Goal: Information Seeking & Learning: Check status

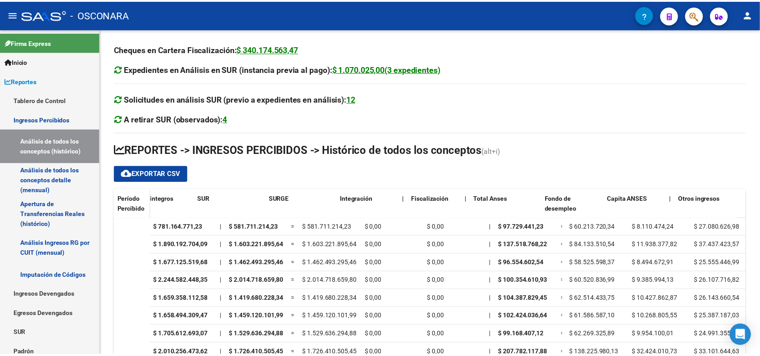
scroll to position [0, 709]
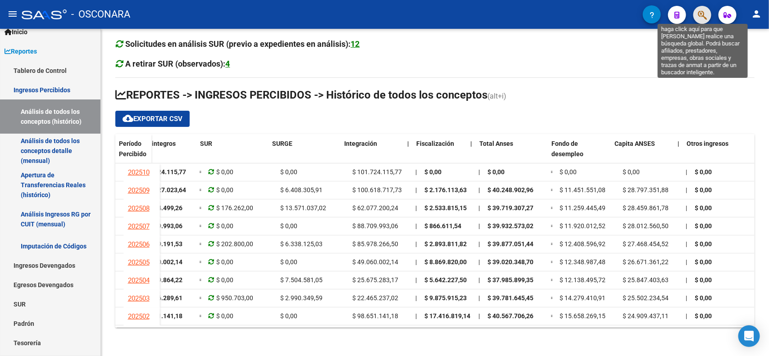
click at [698, 16] on icon "button" at bounding box center [702, 15] width 9 height 10
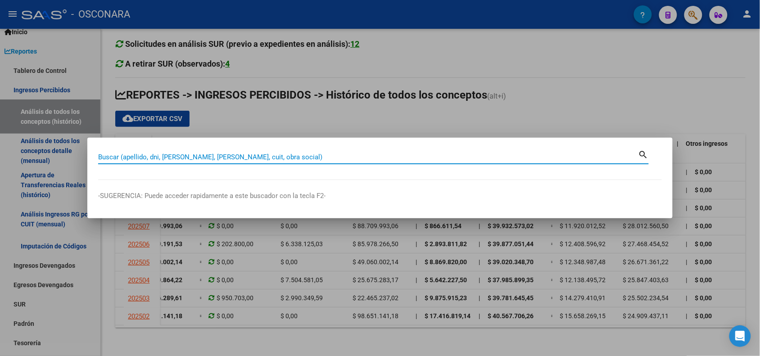
paste input "20589774869"
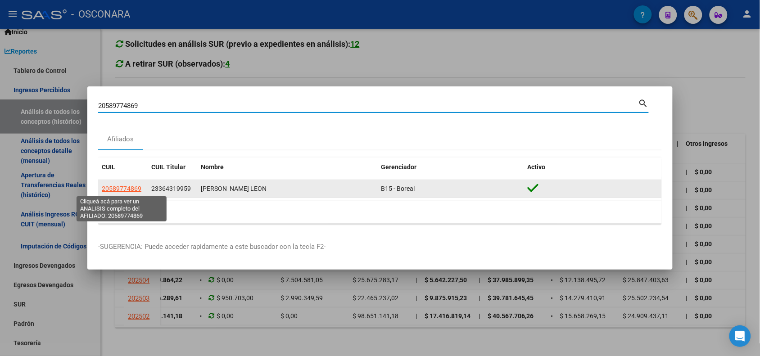
click at [125, 190] on span "20589774869" at bounding box center [122, 188] width 40 height 7
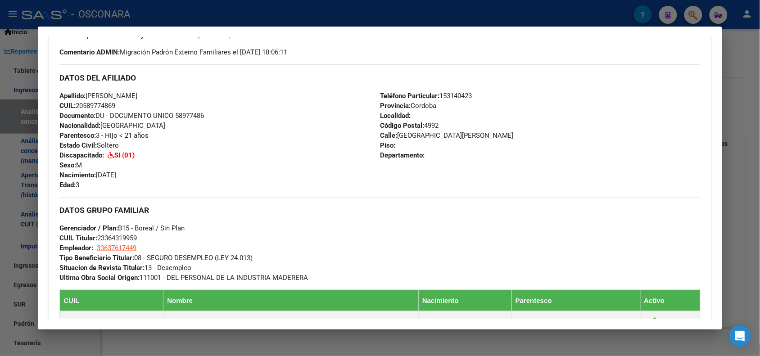
scroll to position [0, 0]
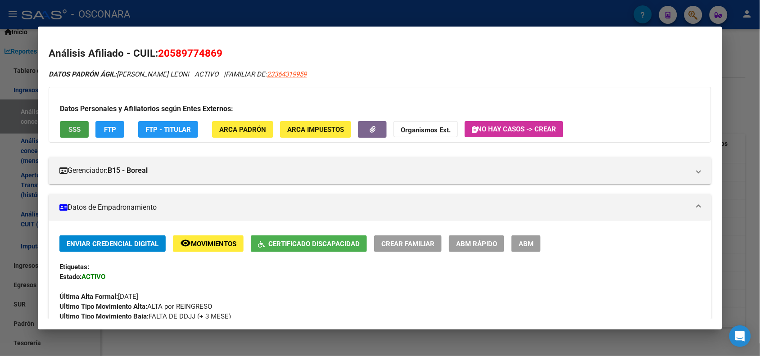
click at [62, 131] on button "SSS" at bounding box center [74, 129] width 29 height 17
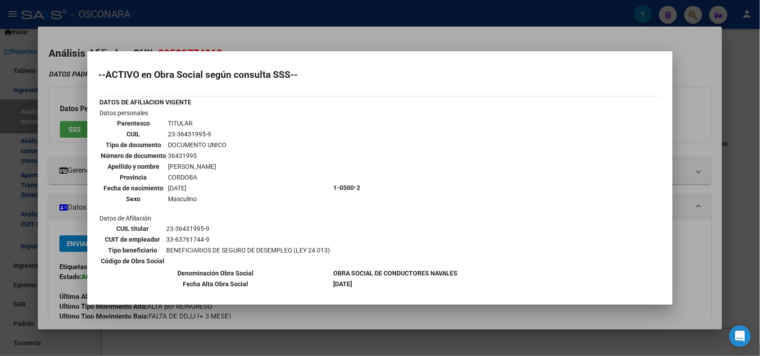
click at [276, 38] on div at bounding box center [380, 178] width 760 height 356
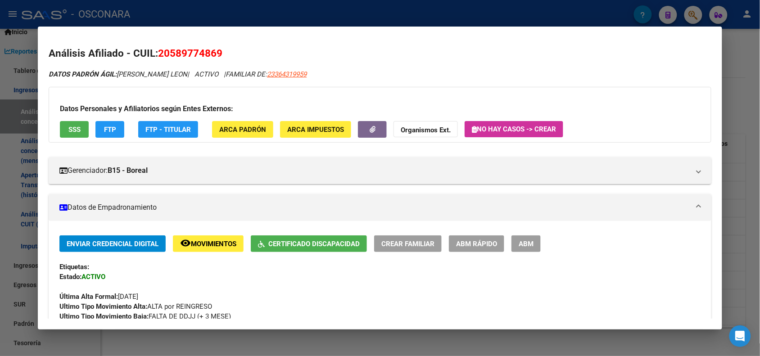
click at [110, 131] on span "FTP" at bounding box center [110, 130] width 12 height 8
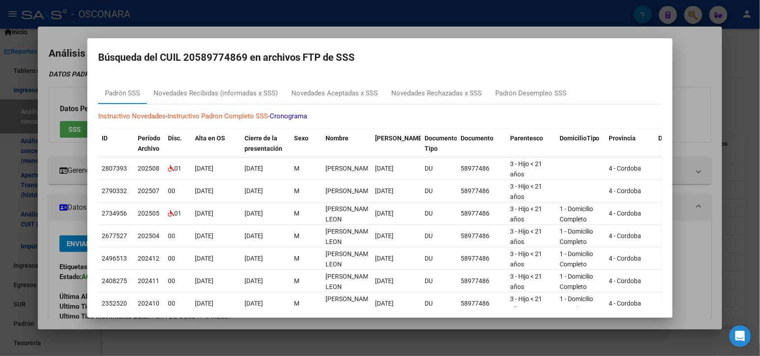
click at [245, 27] on div at bounding box center [380, 178] width 760 height 356
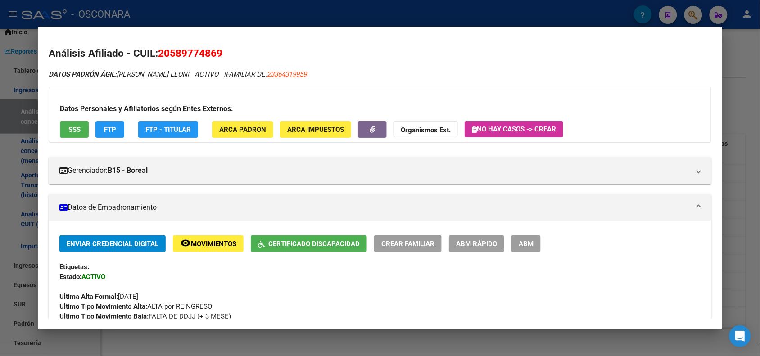
click at [536, 16] on div at bounding box center [380, 178] width 760 height 356
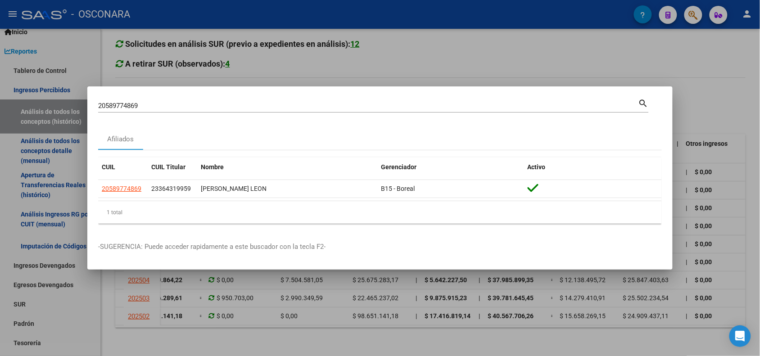
click at [127, 104] on input "20589774869" at bounding box center [368, 106] width 540 height 8
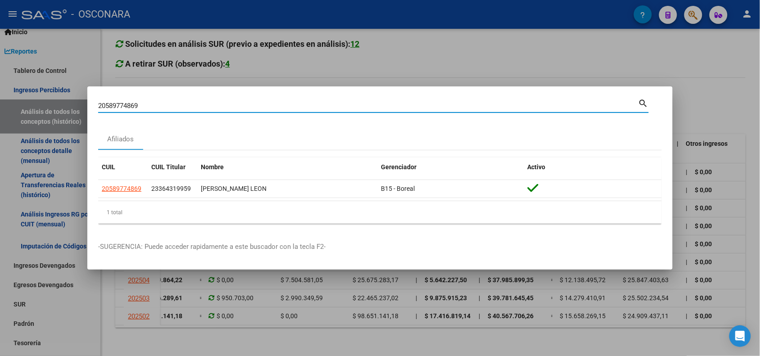
click at [127, 104] on input "20589774869" at bounding box center [368, 106] width 540 height 8
paste input "7594708224"
type input "27594708224"
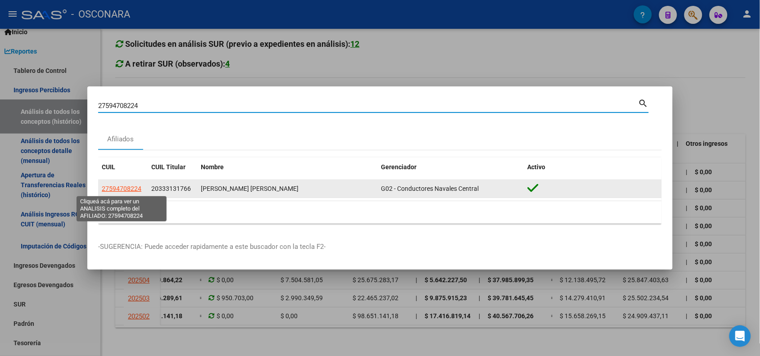
click at [130, 187] on span "27594708224" at bounding box center [122, 188] width 40 height 7
type textarea "27594708224"
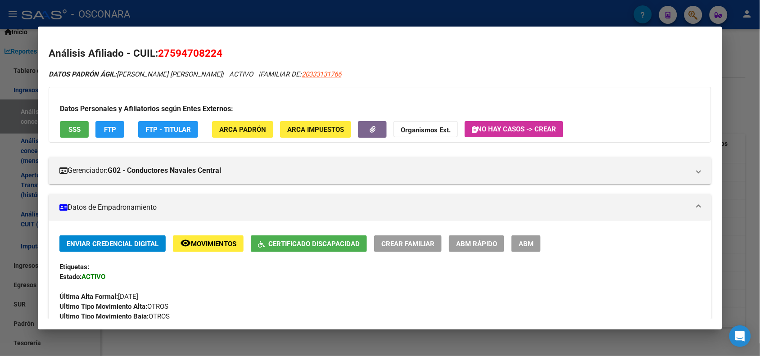
click at [97, 132] on button "FTP" at bounding box center [109, 129] width 29 height 17
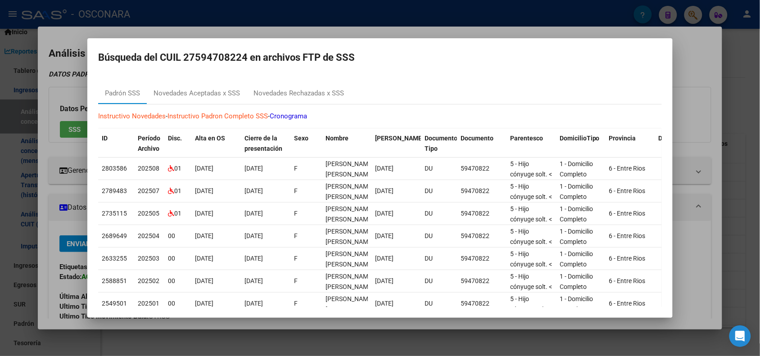
click at [188, 27] on div at bounding box center [380, 178] width 760 height 356
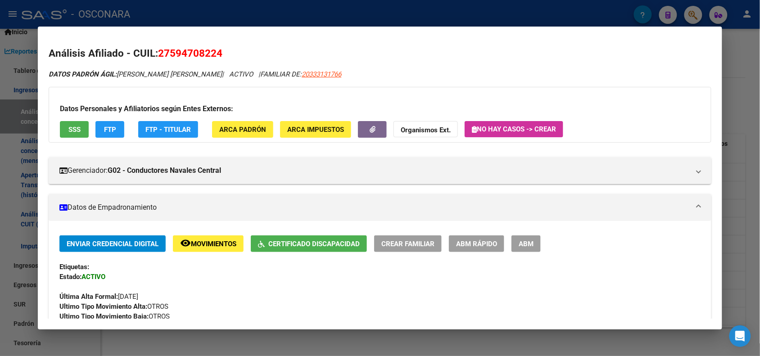
click at [189, 13] on div at bounding box center [380, 178] width 760 height 356
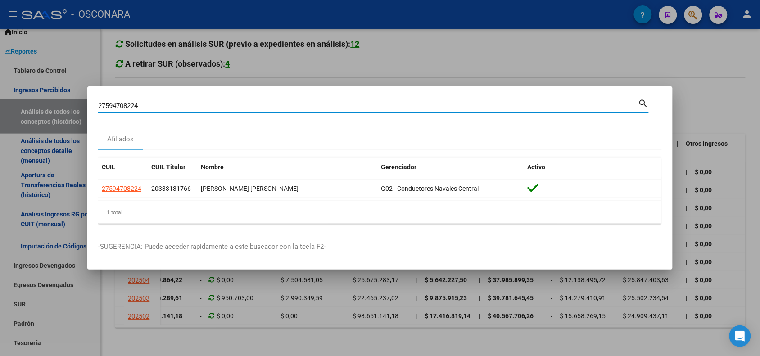
click at [108, 105] on input "27594708224" at bounding box center [368, 106] width 540 height 8
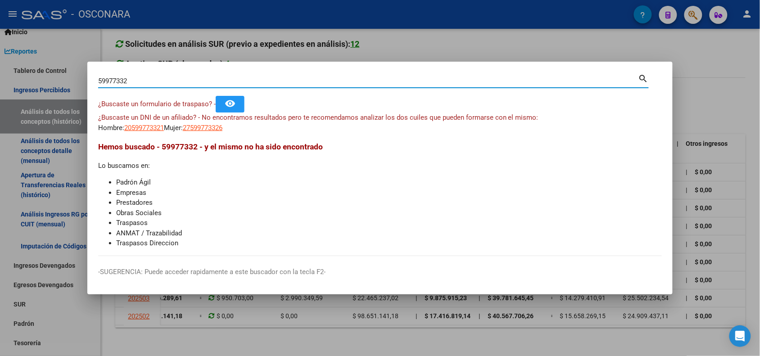
click at [106, 79] on input "59977332" at bounding box center [368, 81] width 540 height 8
type input "56977332"
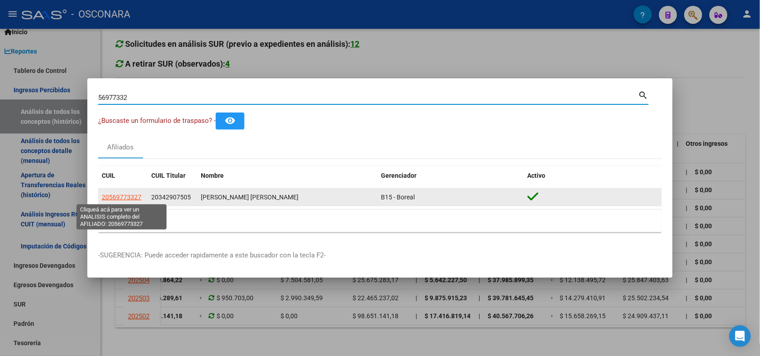
click at [122, 197] on span "20569773327" at bounding box center [122, 197] width 40 height 7
type textarea "20569773327"
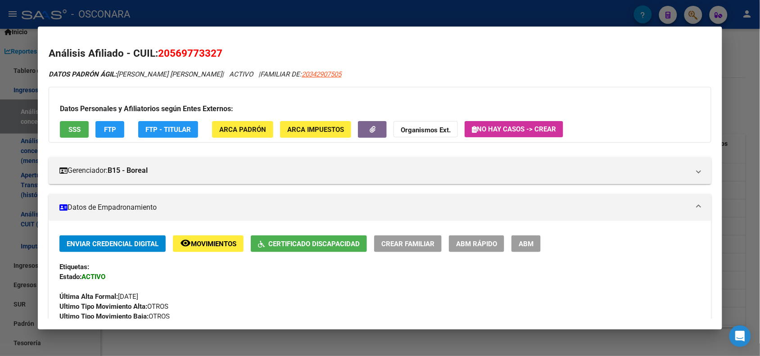
click at [109, 129] on span "FTP" at bounding box center [110, 130] width 12 height 8
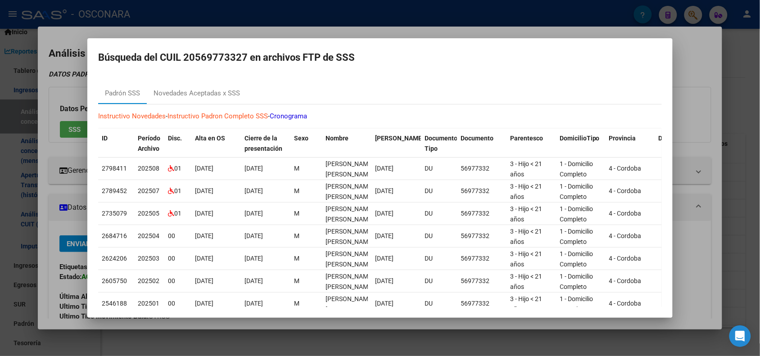
click at [216, 5] on div at bounding box center [380, 178] width 760 height 356
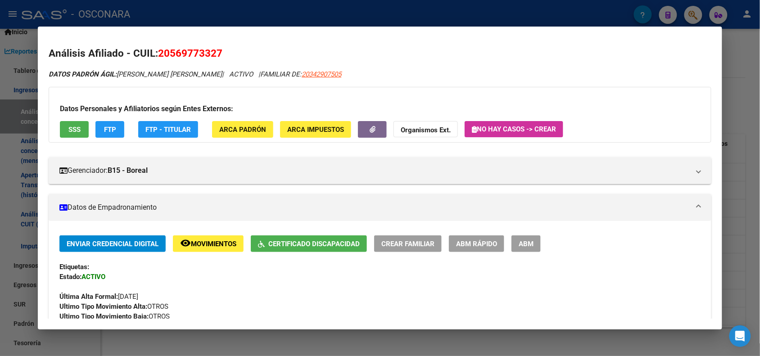
click at [201, 11] on div at bounding box center [380, 178] width 760 height 356
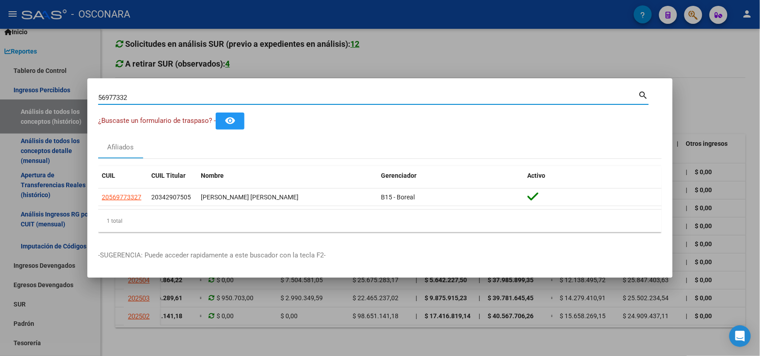
click at [110, 101] on input "56977332" at bounding box center [368, 98] width 540 height 8
type input "57570092"
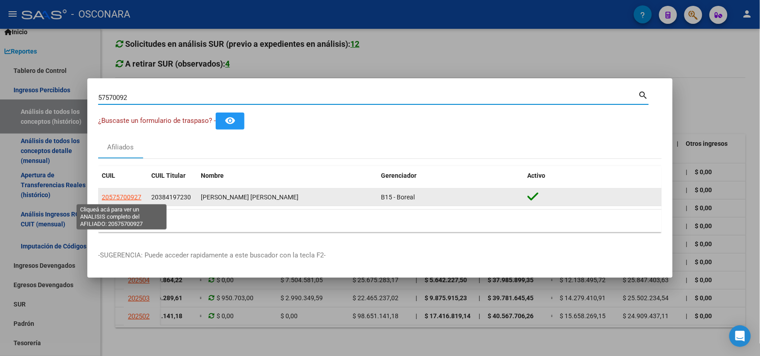
click at [114, 199] on span "20575700927" at bounding box center [122, 197] width 40 height 7
type textarea "20575700927"
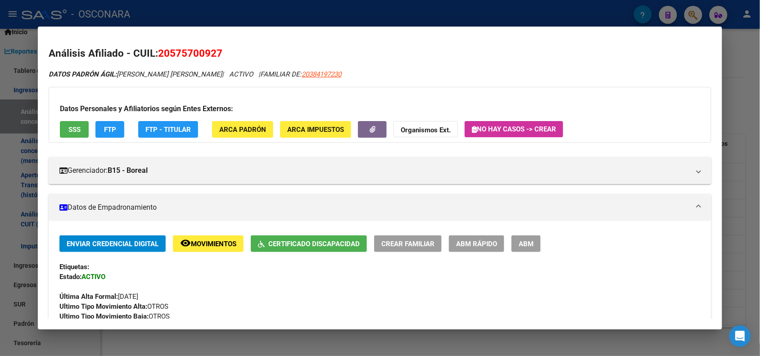
click at [101, 123] on button "FTP" at bounding box center [109, 129] width 29 height 17
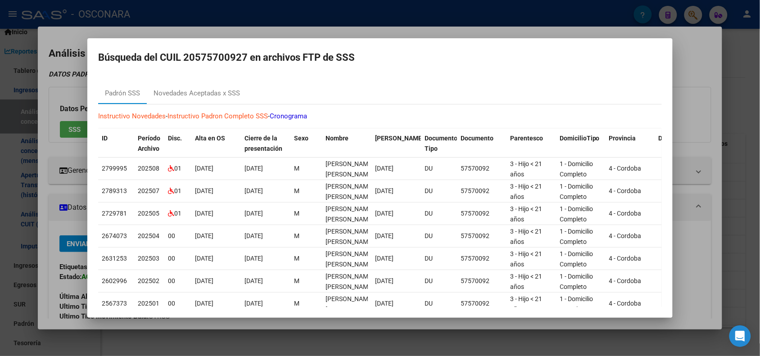
click at [190, 13] on div at bounding box center [380, 178] width 760 height 356
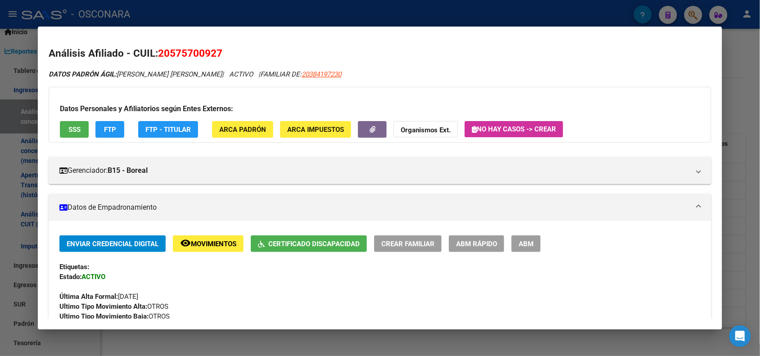
click at [228, 14] on div at bounding box center [380, 178] width 760 height 356
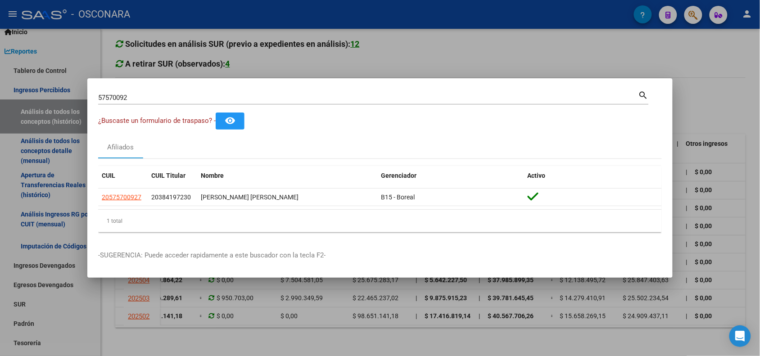
click at [107, 96] on input "57570092" at bounding box center [368, 98] width 540 height 8
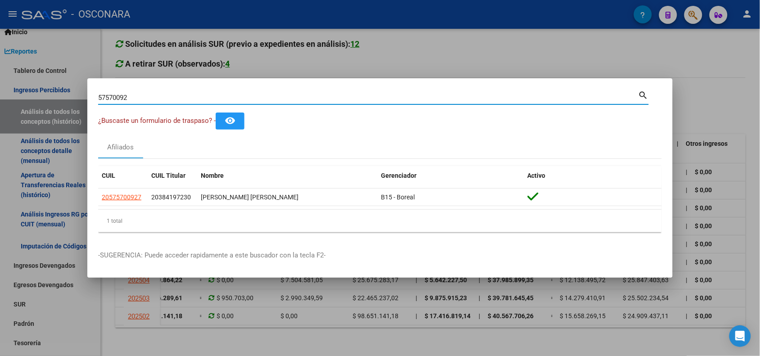
click at [107, 96] on input "57570092" at bounding box center [368, 98] width 540 height 8
type input "58587743"
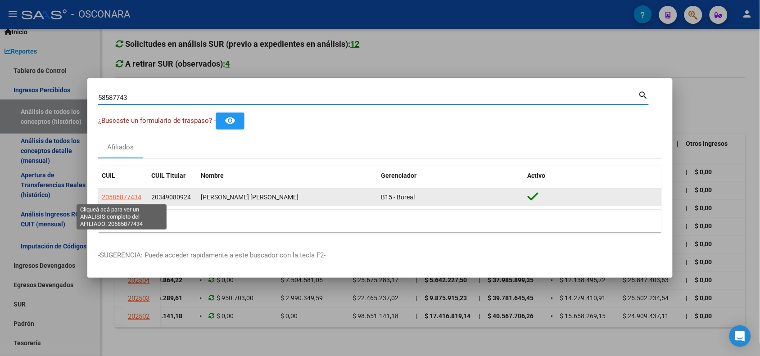
click at [104, 199] on span "20585877434" at bounding box center [122, 197] width 40 height 7
type textarea "20585877434"
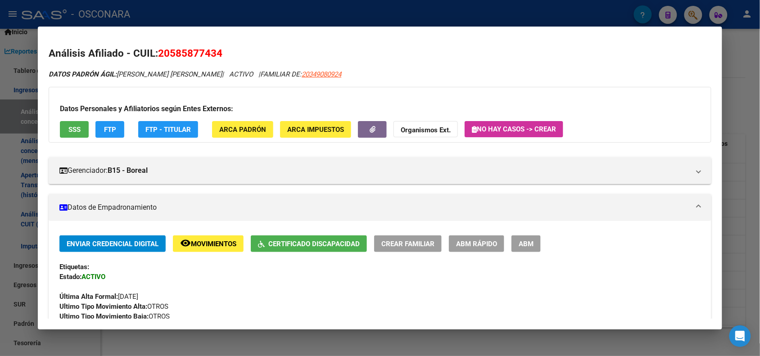
click at [95, 129] on button "FTP" at bounding box center [109, 129] width 29 height 17
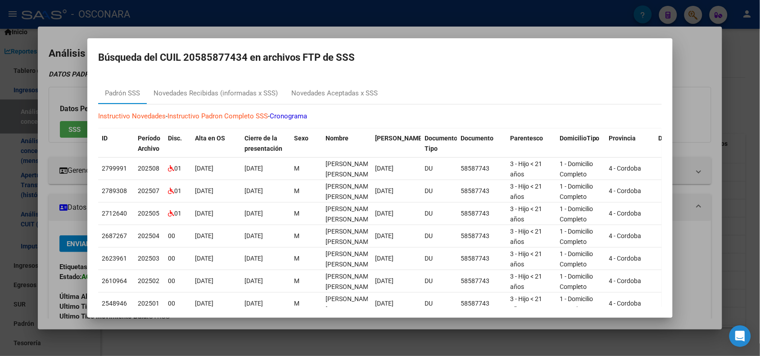
drag, startPoint x: 190, startPoint y: 14, endPoint x: 190, endPoint y: 0, distance: 14.0
click at [190, 10] on div at bounding box center [380, 178] width 760 height 356
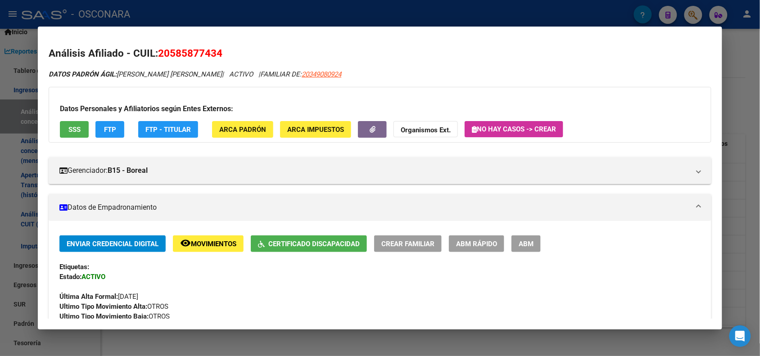
click at [215, 8] on div at bounding box center [380, 178] width 760 height 356
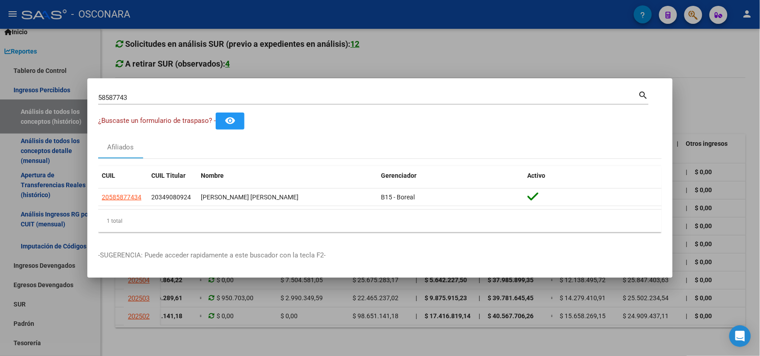
click at [120, 97] on input "58587743" at bounding box center [368, 98] width 540 height 8
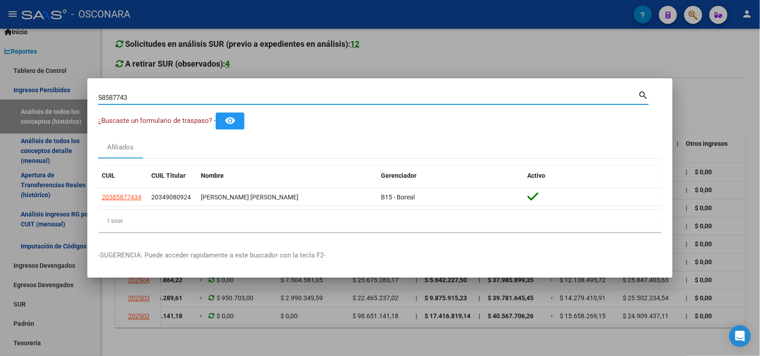
click at [120, 97] on input "58587743" at bounding box center [368, 98] width 540 height 8
type input "56976848"
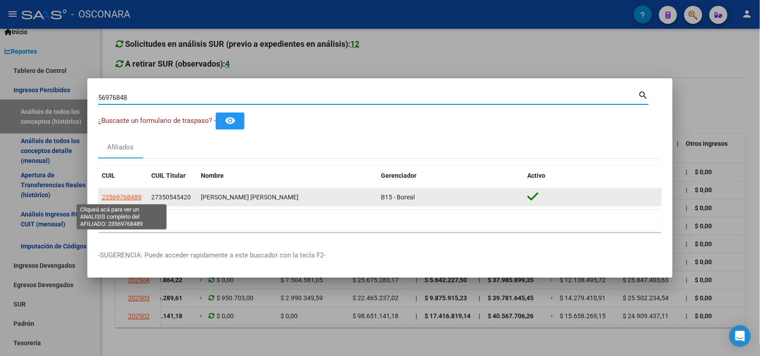
click at [120, 195] on span "23569768489" at bounding box center [122, 197] width 40 height 7
type textarea "23569768489"
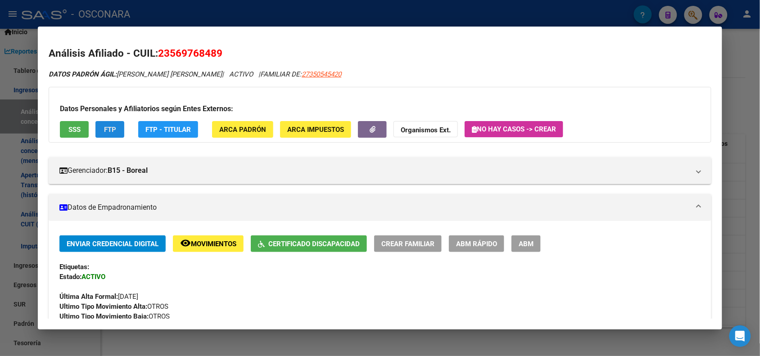
click at [115, 125] on button "FTP" at bounding box center [109, 129] width 29 height 17
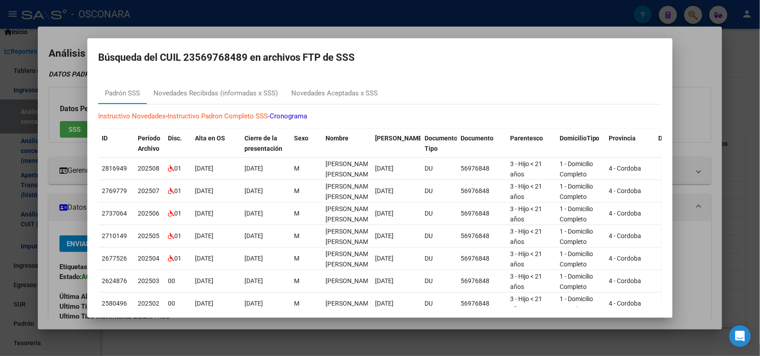
click at [162, 17] on div at bounding box center [380, 178] width 760 height 356
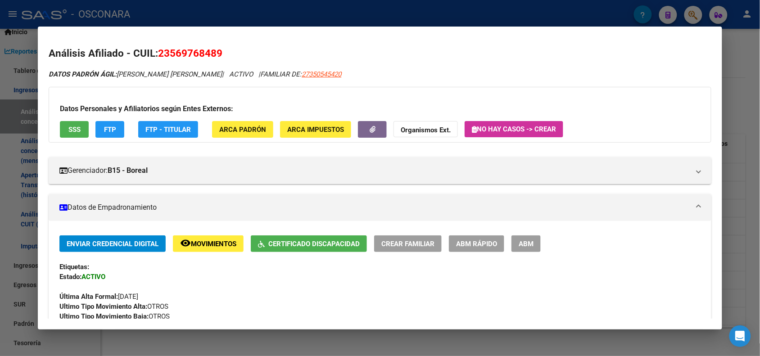
click at [212, 11] on div at bounding box center [380, 178] width 760 height 356
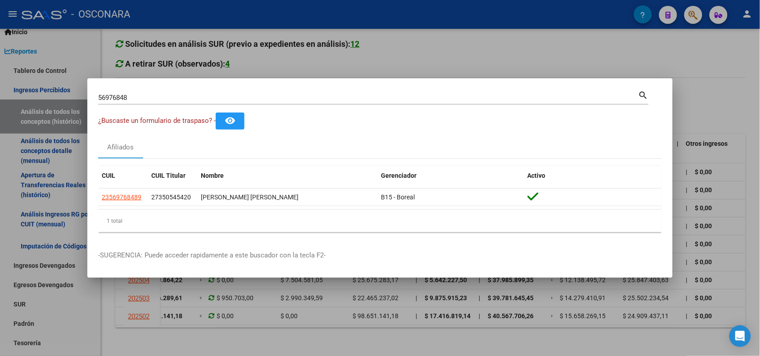
click at [115, 94] on input "56976848" at bounding box center [368, 98] width 540 height 8
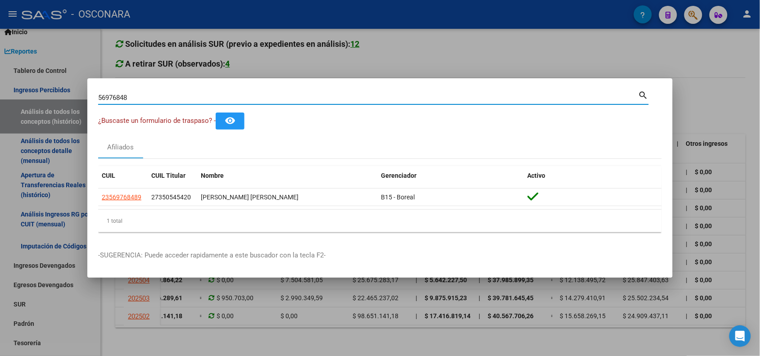
click at [115, 94] on input "56976848" at bounding box center [368, 98] width 540 height 8
paste input "20589774869"
type input "20589774869"
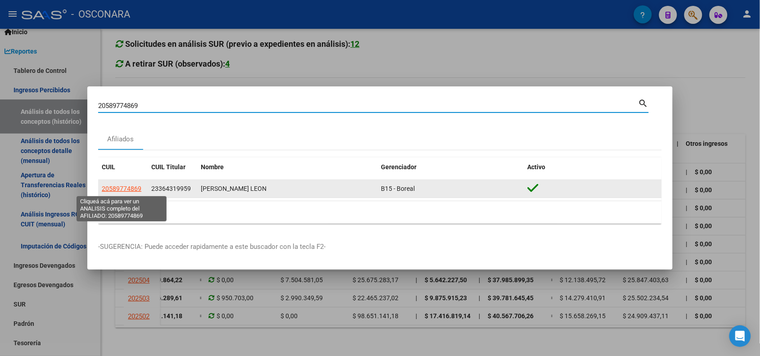
click at [122, 190] on span "20589774869" at bounding box center [122, 188] width 40 height 7
type textarea "20589774869"
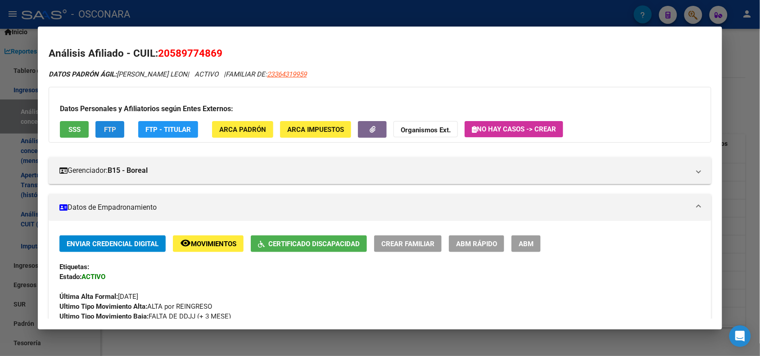
click at [104, 127] on span "FTP" at bounding box center [110, 130] width 12 height 8
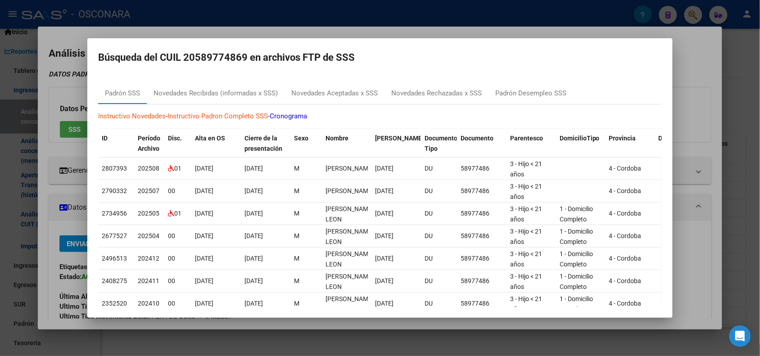
click at [195, 12] on div at bounding box center [380, 178] width 760 height 356
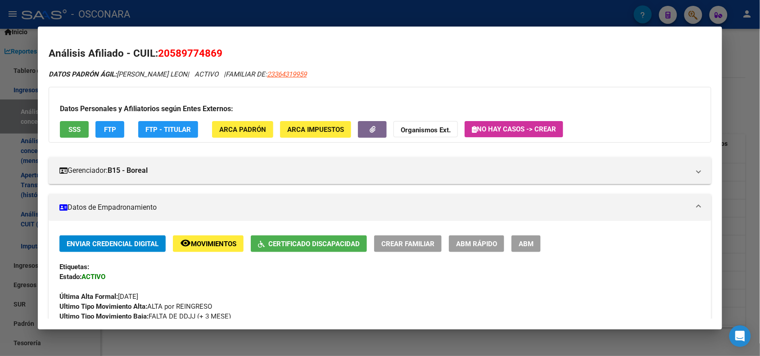
click at [195, 12] on div at bounding box center [380, 178] width 760 height 356
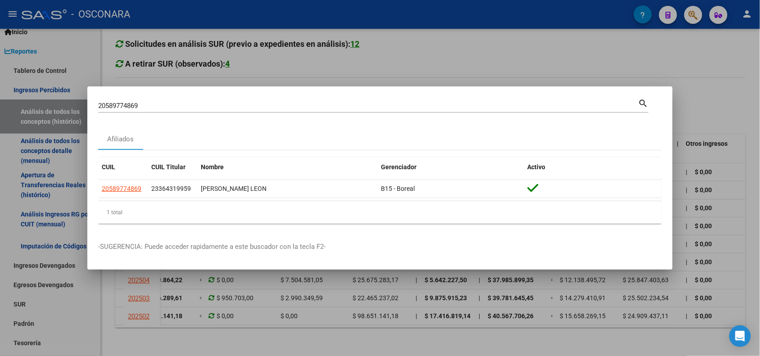
click at [133, 109] on input "20589774869" at bounding box center [368, 106] width 540 height 8
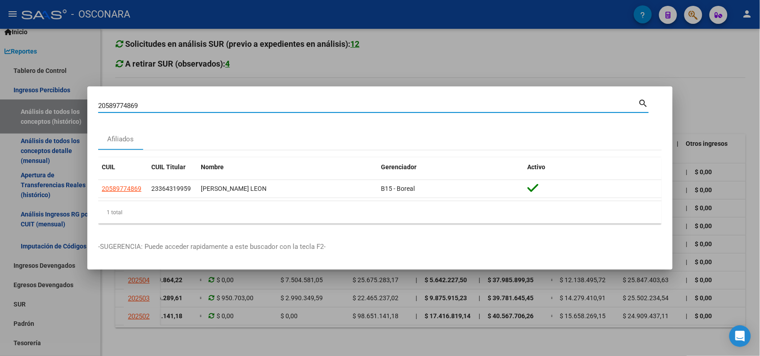
click at [133, 109] on input "20589774869" at bounding box center [368, 106] width 540 height 8
paste input "7591746117"
type input "27591746117"
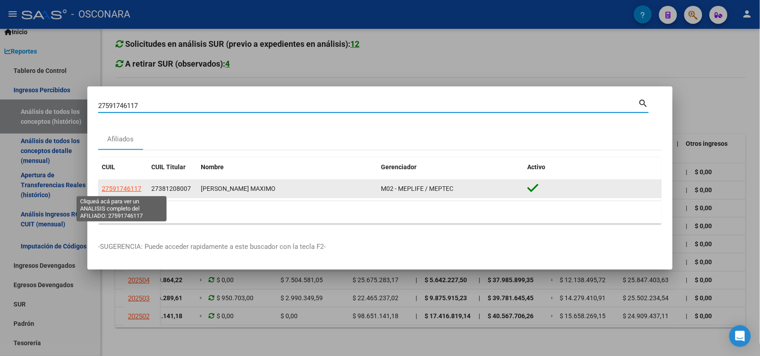
click at [120, 190] on span "27591746117" at bounding box center [122, 188] width 40 height 7
type textarea "27591746117"
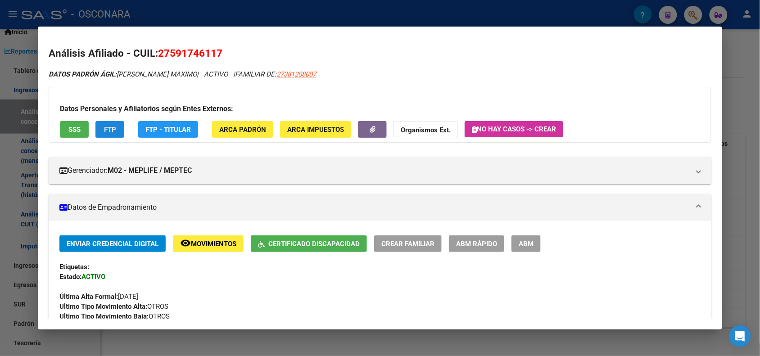
click at [112, 127] on span "FTP" at bounding box center [110, 130] width 12 height 8
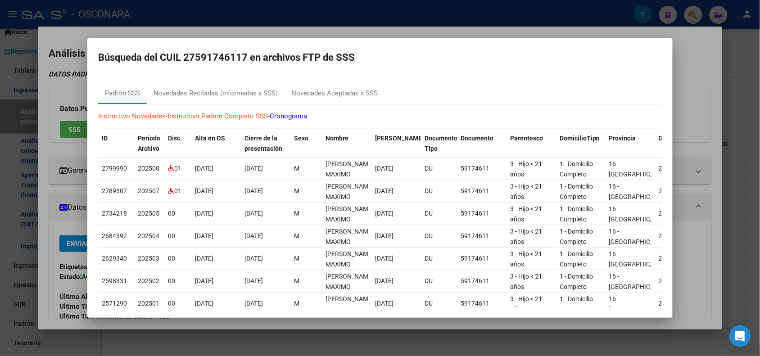
click at [207, 19] on div at bounding box center [380, 178] width 760 height 356
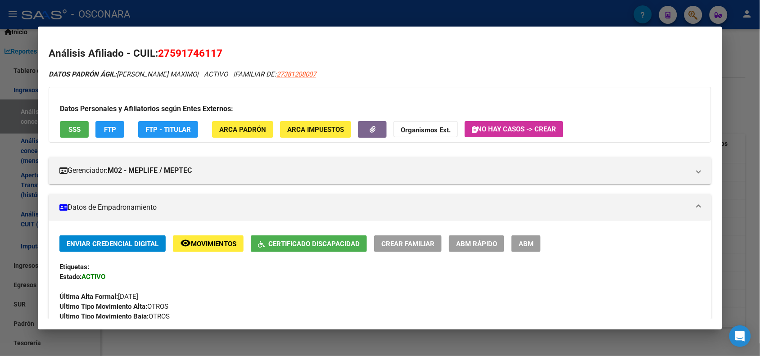
click at [161, 11] on div at bounding box center [380, 178] width 760 height 356
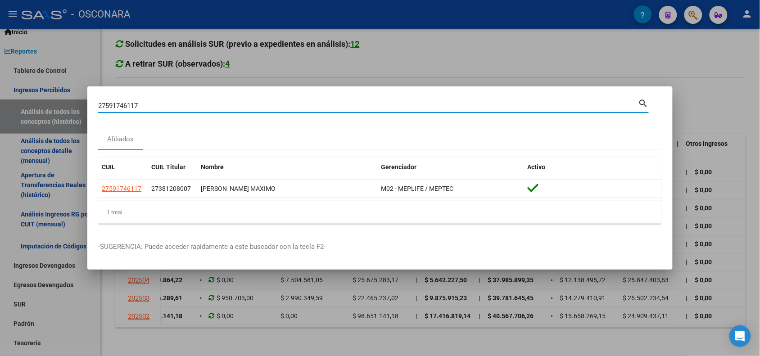
drag, startPoint x: 154, startPoint y: 106, endPoint x: 0, endPoint y: 98, distance: 154.7
click at [0, 98] on div "27591746117 Buscar (apellido, dni, cuil, nro traspaso, cuit, obra social) searc…" at bounding box center [380, 178] width 760 height 356
type input "49753380"
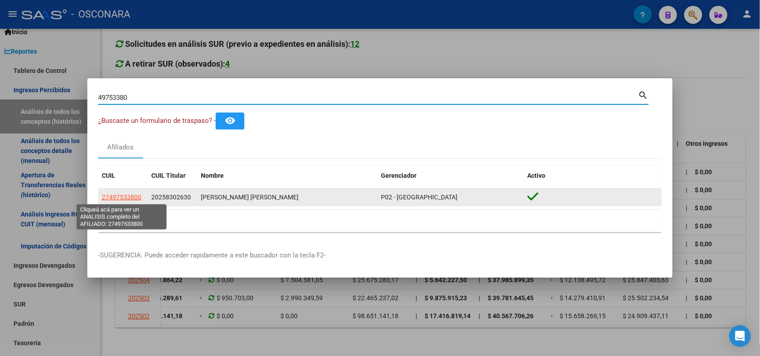
click at [128, 196] on span "27497533800" at bounding box center [122, 197] width 40 height 7
type textarea "27497533800"
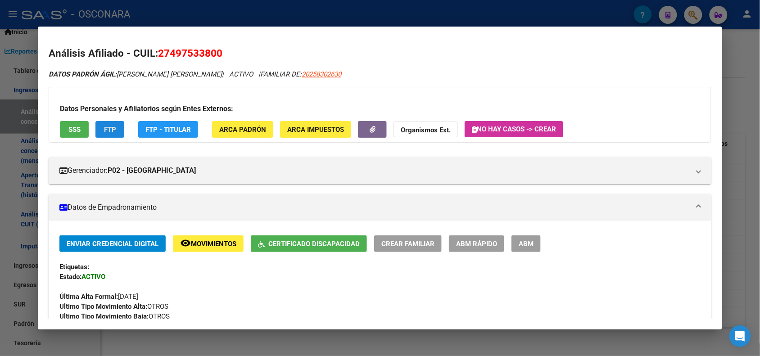
click at [105, 127] on span "FTP" at bounding box center [110, 130] width 12 height 8
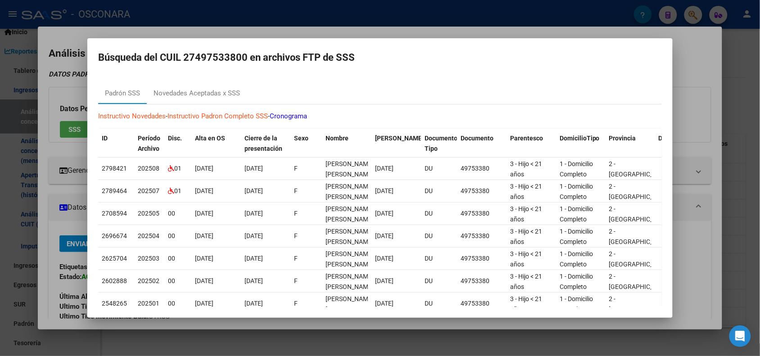
click at [230, 17] on div at bounding box center [380, 178] width 760 height 356
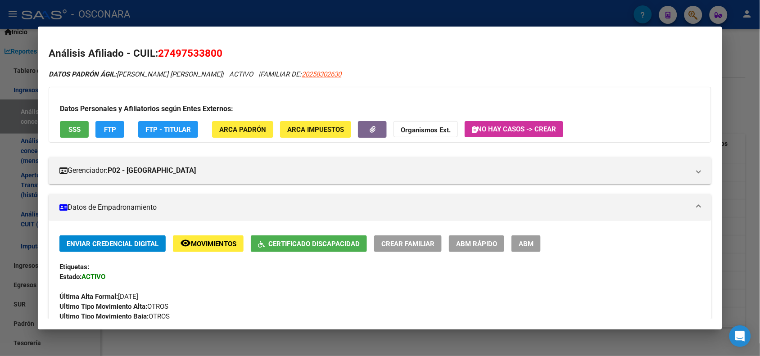
click at [168, 16] on div at bounding box center [380, 178] width 760 height 356
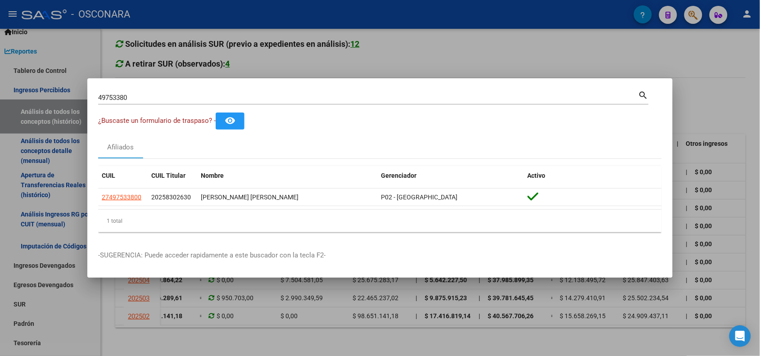
click at [109, 94] on input "49753380" at bounding box center [368, 98] width 540 height 8
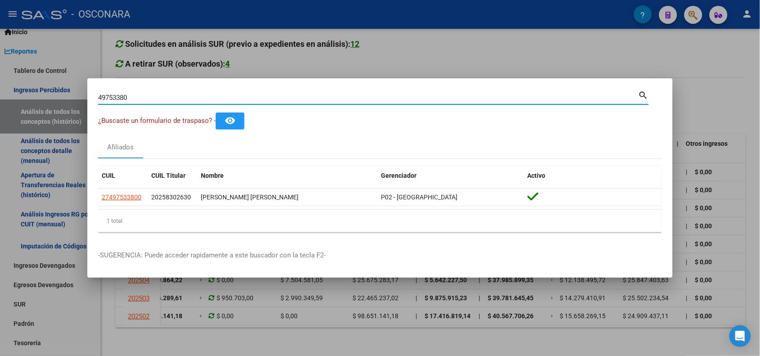
click at [109, 94] on input "49753380" at bounding box center [368, 98] width 540 height 8
type input "52521863"
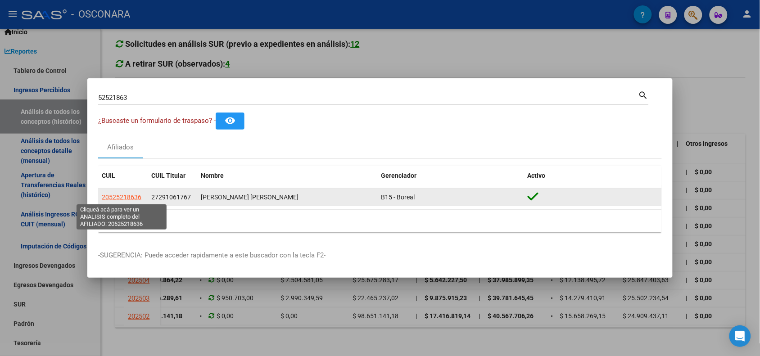
click at [112, 194] on span "20525218636" at bounding box center [122, 197] width 40 height 7
type textarea "20525218636"
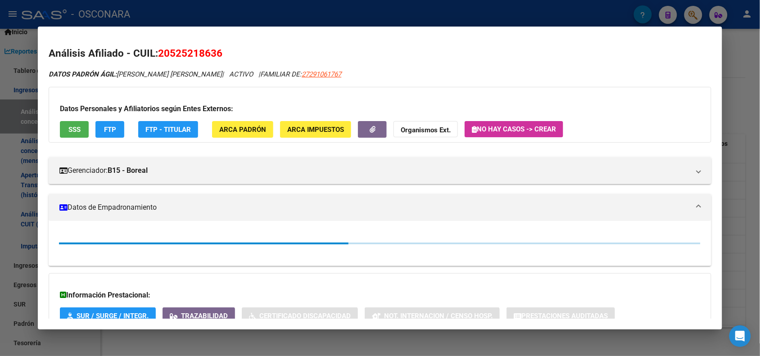
click at [104, 127] on span "FTP" at bounding box center [110, 130] width 12 height 8
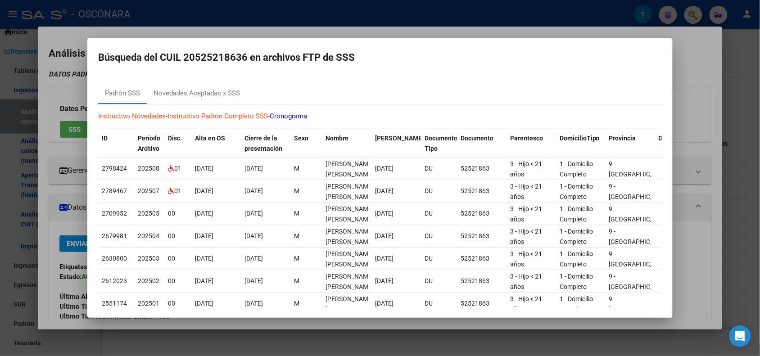
click at [214, 24] on div at bounding box center [380, 178] width 760 height 356
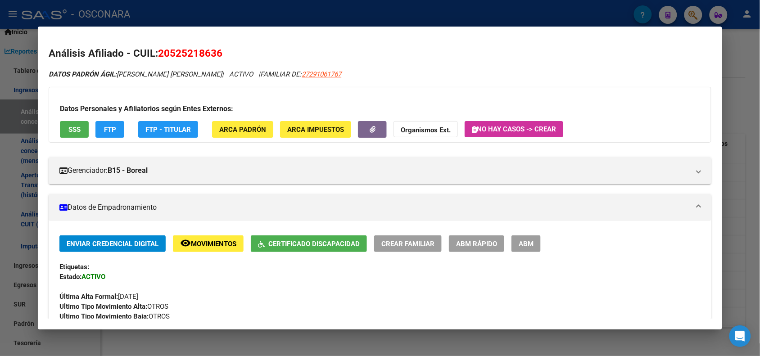
click at [177, 14] on div at bounding box center [380, 178] width 760 height 356
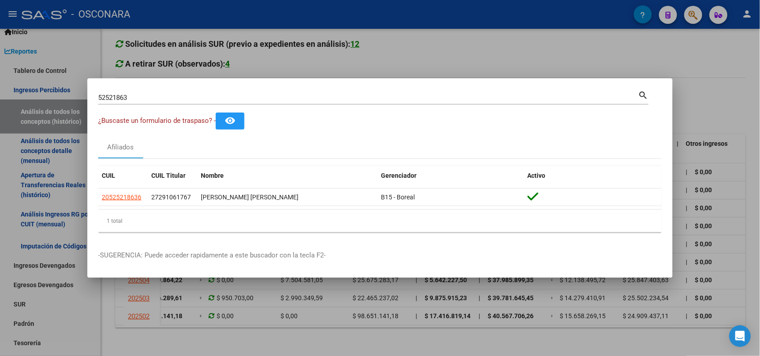
click at [118, 96] on input "52521863" at bounding box center [368, 98] width 540 height 8
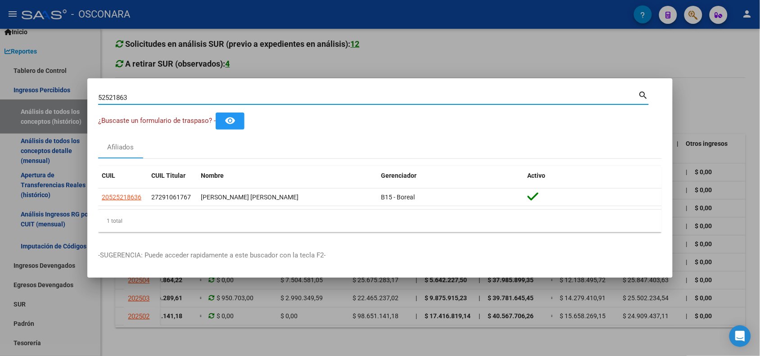
click at [118, 96] on input "52521863" at bounding box center [368, 98] width 540 height 8
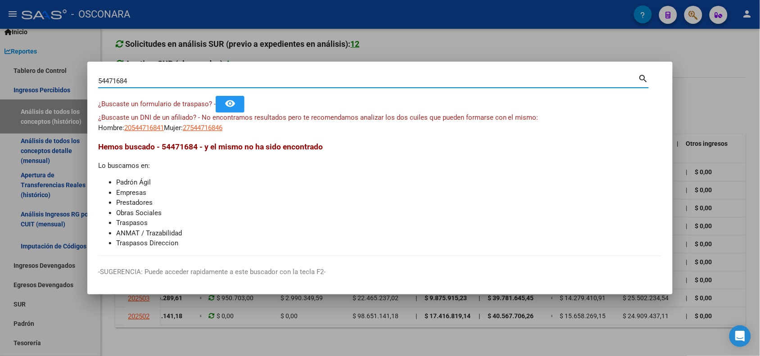
click at [125, 78] on input "54471684" at bounding box center [368, 81] width 540 height 8
type input "54471664"
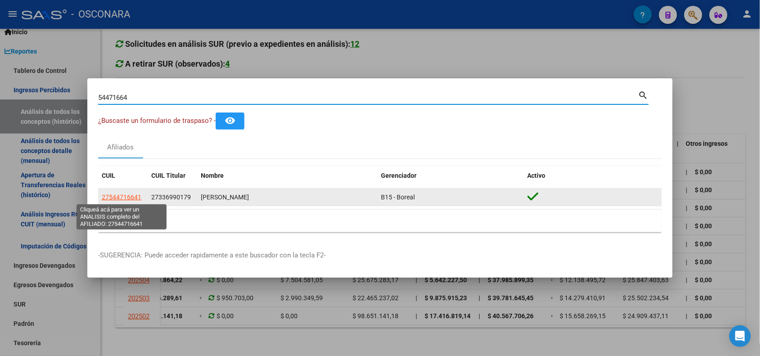
click at [127, 199] on span "27544716641" at bounding box center [122, 197] width 40 height 7
type textarea "27544716641"
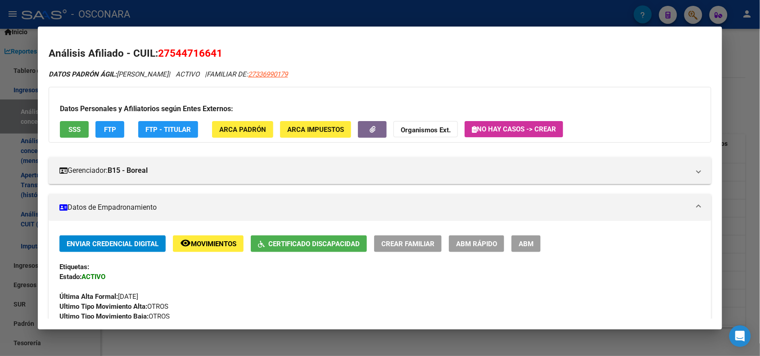
click at [104, 131] on span "FTP" at bounding box center [110, 130] width 12 height 8
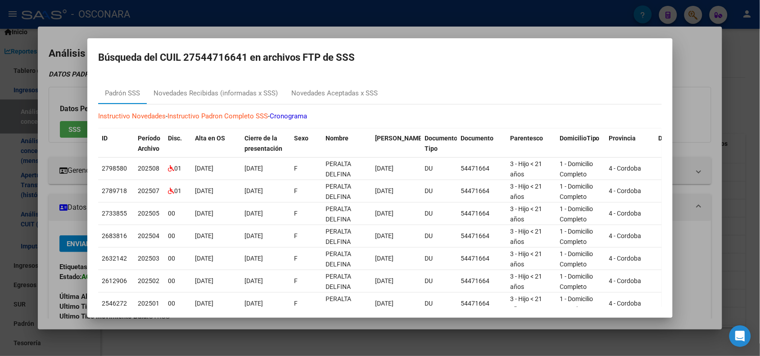
click at [188, 25] on div at bounding box center [380, 178] width 760 height 356
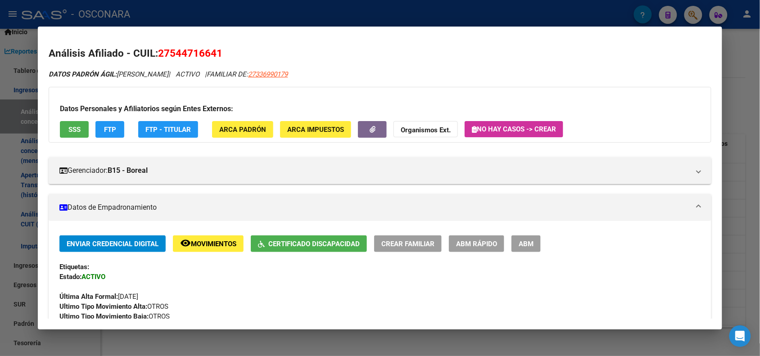
click at [171, 17] on div at bounding box center [380, 178] width 760 height 356
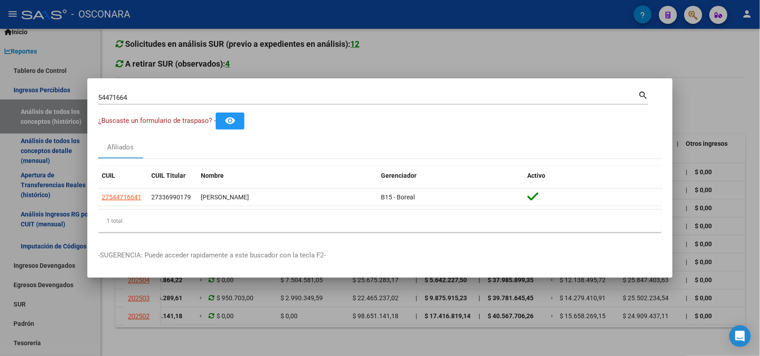
click at [122, 95] on input "54471664" at bounding box center [368, 98] width 540 height 8
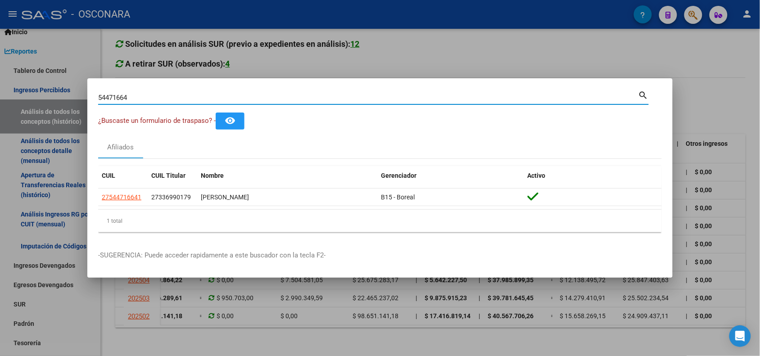
drag, startPoint x: 148, startPoint y: 98, endPoint x: 109, endPoint y: 98, distance: 38.3
click at [109, 98] on input "54471664" at bounding box center [368, 98] width 540 height 8
type input "54255584"
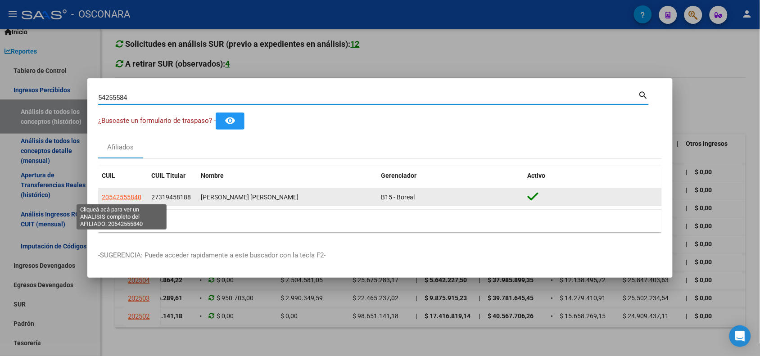
click at [124, 198] on span "20542555840" at bounding box center [122, 197] width 40 height 7
type textarea "20542555840"
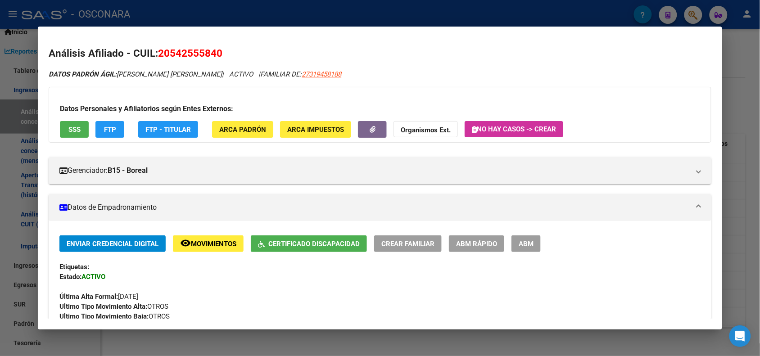
click at [107, 126] on button "FTP" at bounding box center [109, 129] width 29 height 17
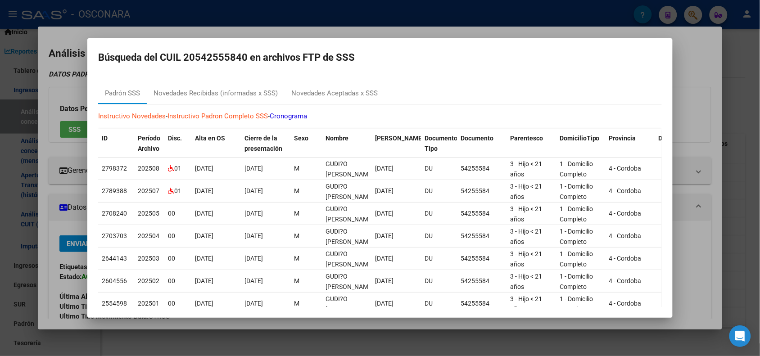
click at [251, 28] on div at bounding box center [380, 178] width 760 height 356
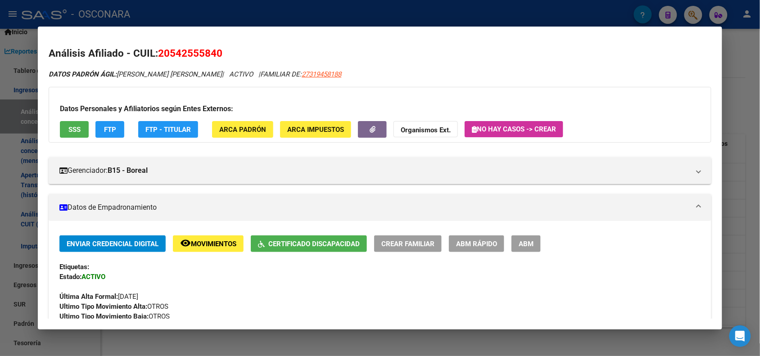
drag, startPoint x: 150, startPoint y: 10, endPoint x: 147, endPoint y: 15, distance: 5.3
click at [152, 14] on div at bounding box center [380, 178] width 760 height 356
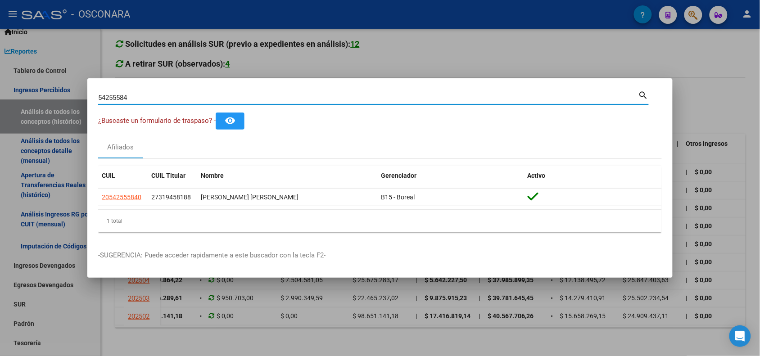
click at [118, 100] on input "54255584" at bounding box center [368, 98] width 540 height 8
type input "57795211"
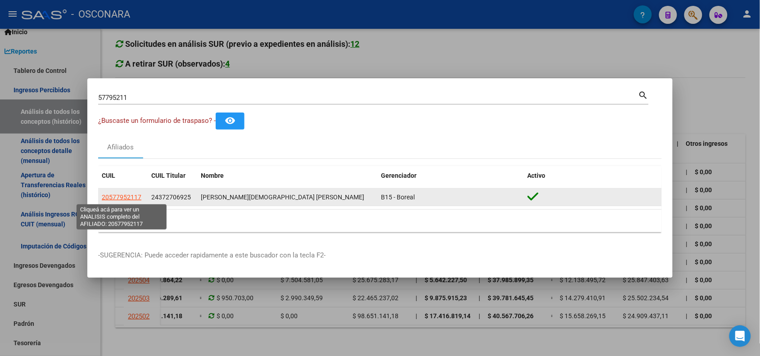
click at [136, 200] on span "20577952117" at bounding box center [122, 197] width 40 height 7
type textarea "20577952117"
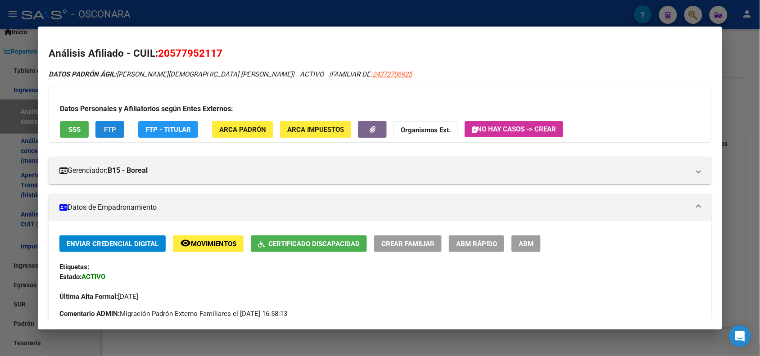
click at [112, 127] on span "FTP" at bounding box center [110, 130] width 12 height 8
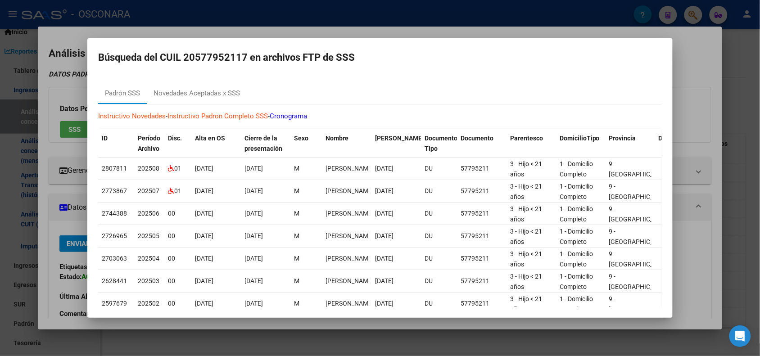
click at [172, 22] on div at bounding box center [380, 178] width 760 height 356
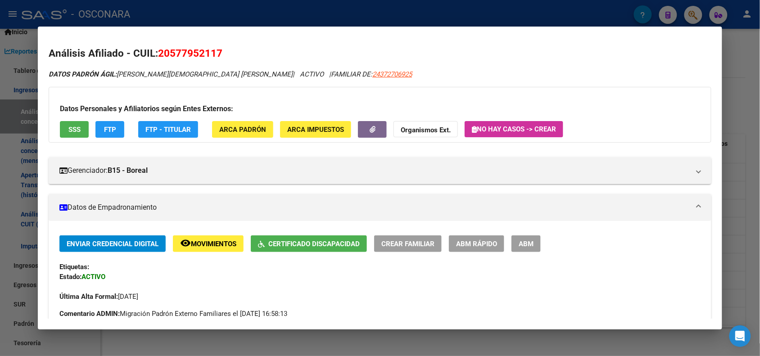
click at [135, 12] on div at bounding box center [380, 178] width 760 height 356
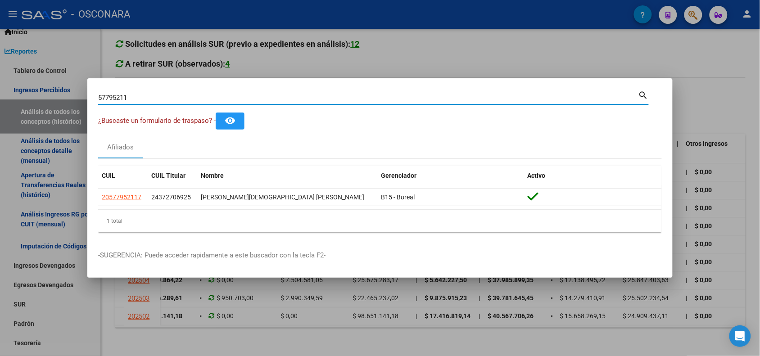
click at [119, 100] on input "57795211" at bounding box center [368, 98] width 540 height 8
paste input "20525512208"
type input "20525512208"
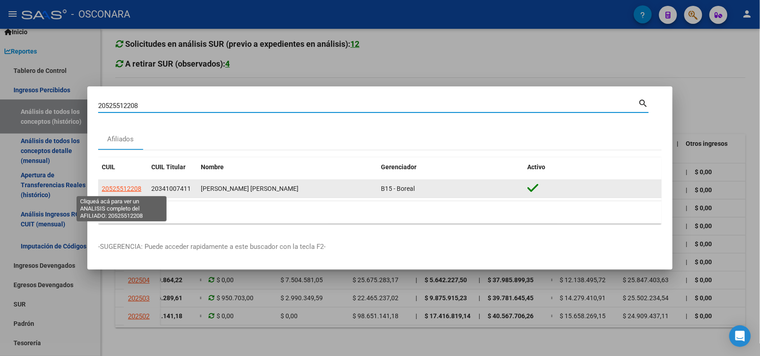
click at [137, 192] on span "20525512208" at bounding box center [122, 188] width 40 height 7
type textarea "20525512208"
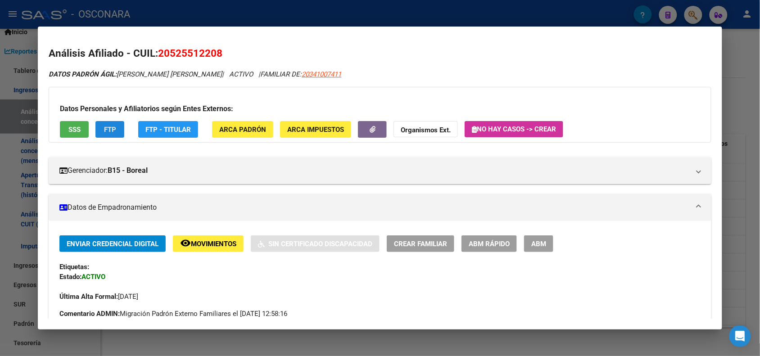
click at [104, 133] on button "FTP" at bounding box center [109, 129] width 29 height 17
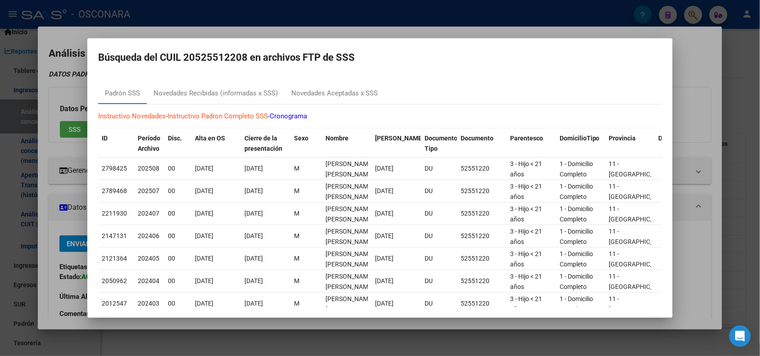
click at [185, 21] on div at bounding box center [380, 178] width 760 height 356
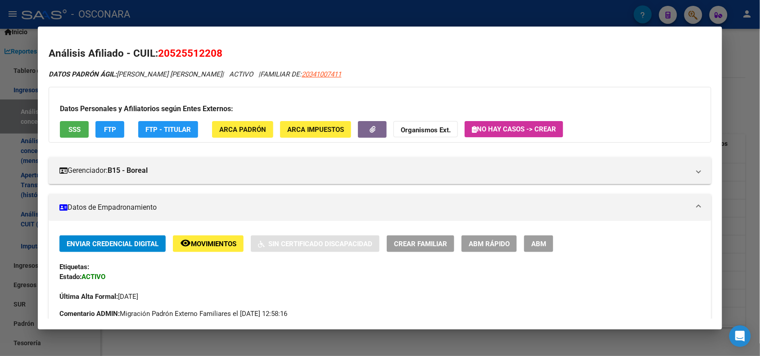
drag, startPoint x: 196, startPoint y: 23, endPoint x: 160, endPoint y: 25, distance: 36.5
click at [196, 23] on div at bounding box center [380, 178] width 760 height 356
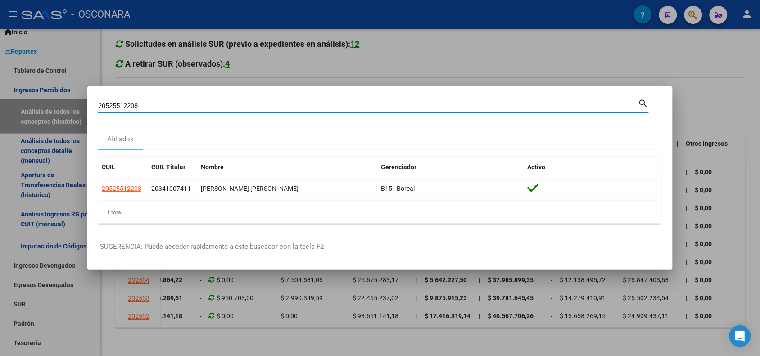
click at [123, 104] on input "20525512208" at bounding box center [368, 106] width 540 height 8
type input "39558633"
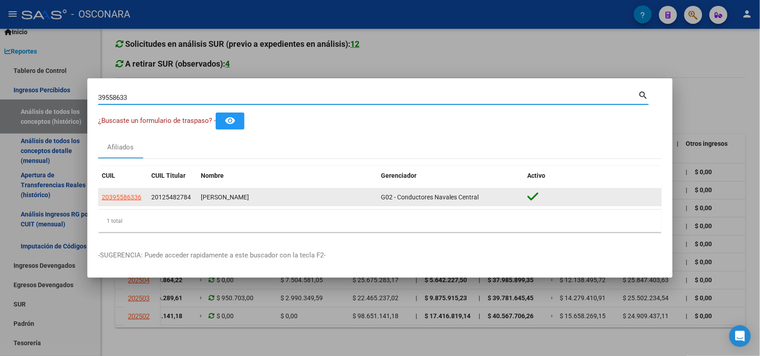
click at [129, 201] on app-link-go-to "20395586336" at bounding box center [122, 197] width 40 height 10
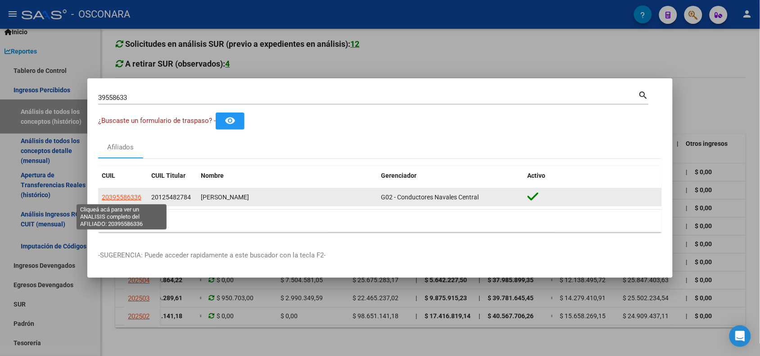
click at [130, 200] on span "20395586336" at bounding box center [122, 197] width 40 height 7
type textarea "20395586336"
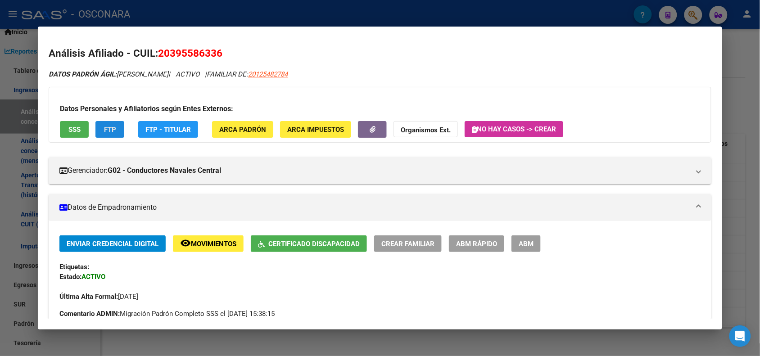
click at [115, 129] on button "FTP" at bounding box center [109, 129] width 29 height 17
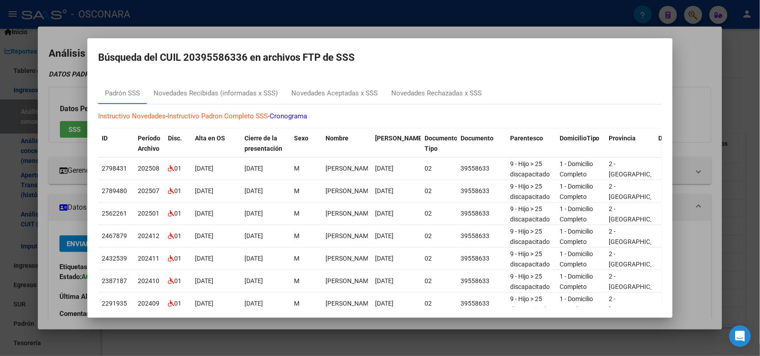
click at [160, 24] on div at bounding box center [380, 178] width 760 height 356
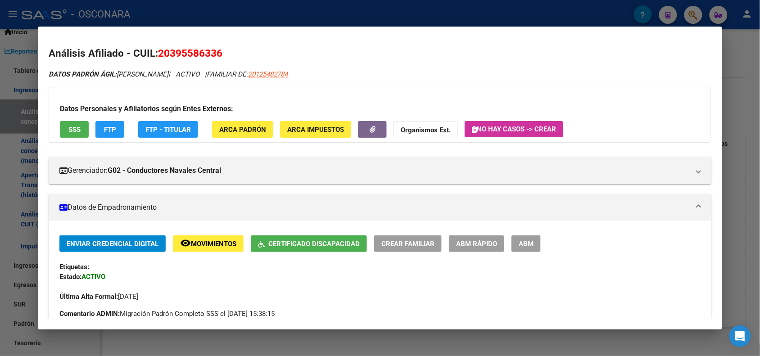
click at [118, 19] on div at bounding box center [380, 178] width 760 height 356
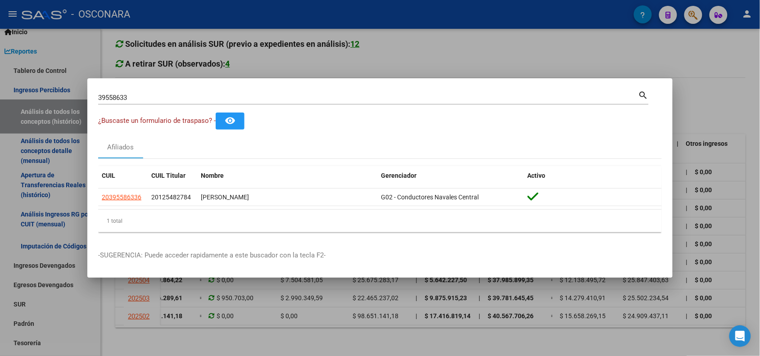
click at [117, 98] on input "39558633" at bounding box center [368, 98] width 540 height 8
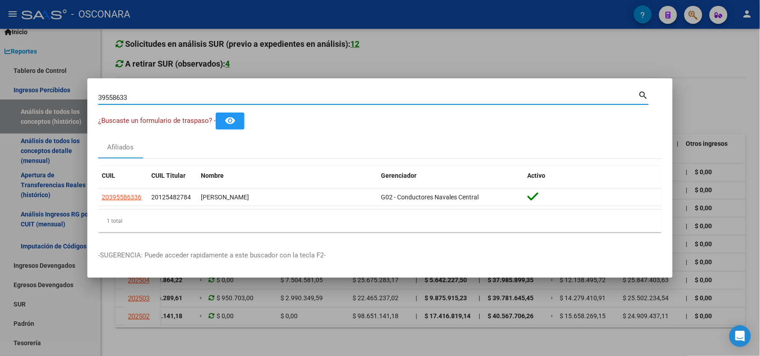
click at [117, 98] on input "39558633" at bounding box center [368, 98] width 540 height 8
paste input "23539384279"
type input "23539384279"
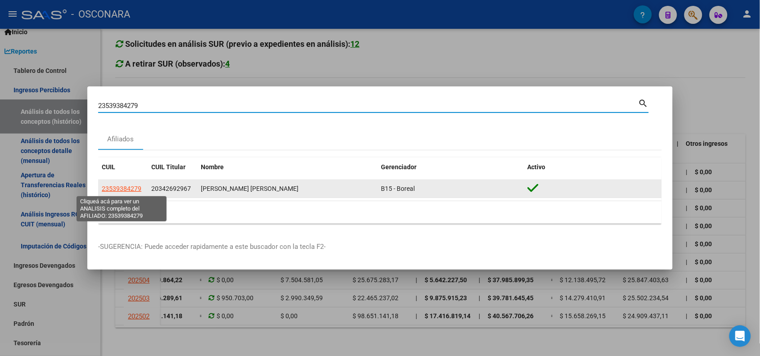
click at [129, 186] on span "23539384279" at bounding box center [122, 188] width 40 height 7
type textarea "23539384279"
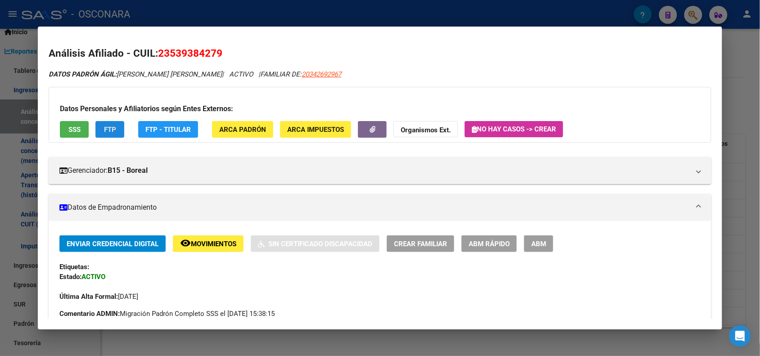
click at [111, 126] on span "FTP" at bounding box center [110, 130] width 12 height 8
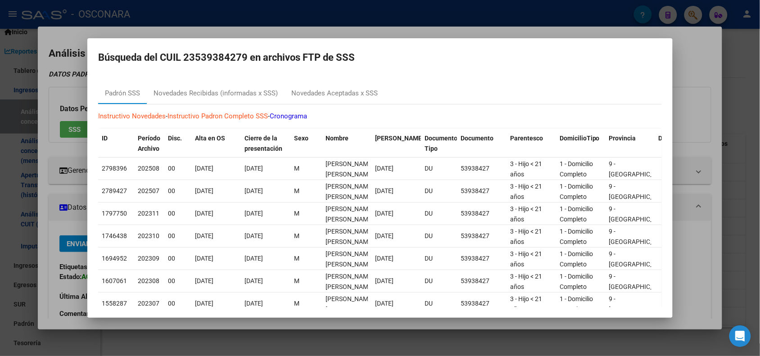
drag, startPoint x: 160, startPoint y: 12, endPoint x: 160, endPoint y: 1, distance: 10.8
click at [160, 10] on div at bounding box center [380, 178] width 760 height 356
